Goal: Task Accomplishment & Management: Complete application form

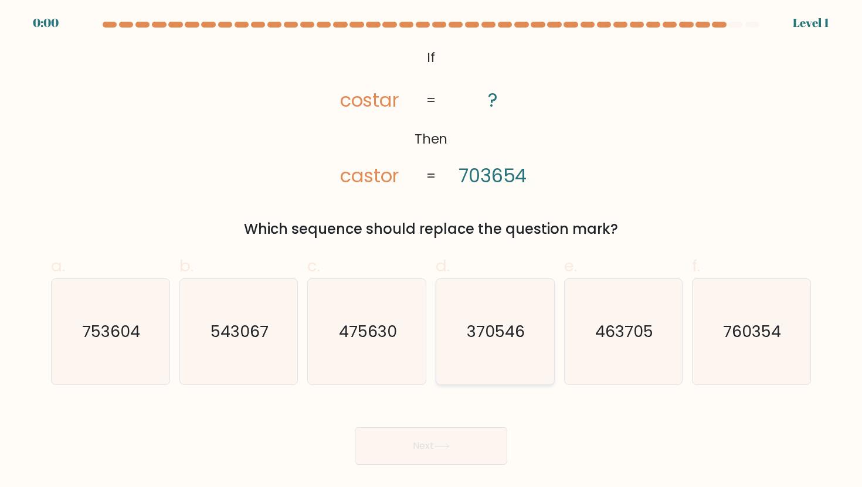
click at [522, 335] on text "370546" at bounding box center [496, 332] width 58 height 22
click at [431, 251] on input "d. 370546" at bounding box center [431, 248] width 1 height 8
radio input "true"
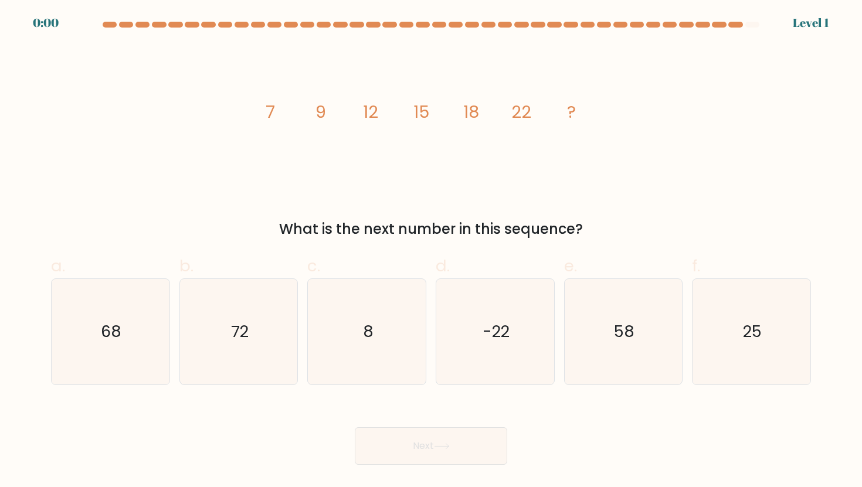
click at [615, 314] on icon "58" at bounding box center [623, 332] width 106 height 106
click at [431, 251] on input "e. 58" at bounding box center [431, 248] width 1 height 8
radio input "true"
